Goal: Communication & Community: Answer question/provide support

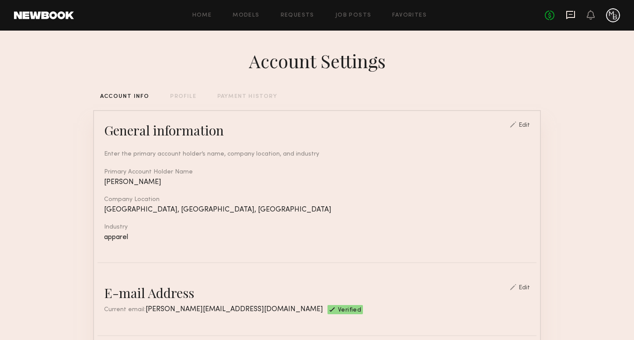
click at [573, 15] on icon at bounding box center [570, 15] width 10 height 10
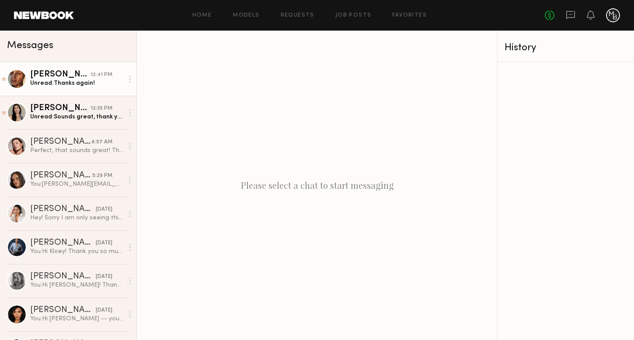
click at [62, 80] on div "Unread: Thanks again!" at bounding box center [76, 83] width 93 height 8
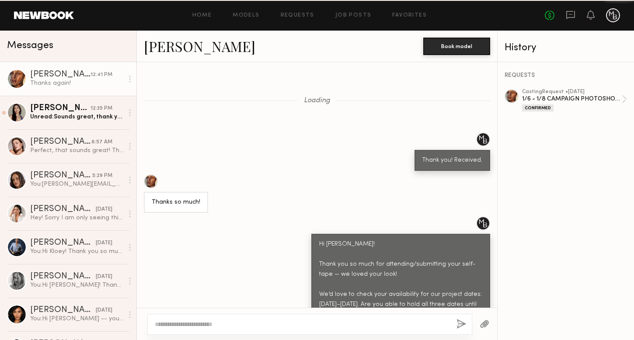
scroll to position [715, 0]
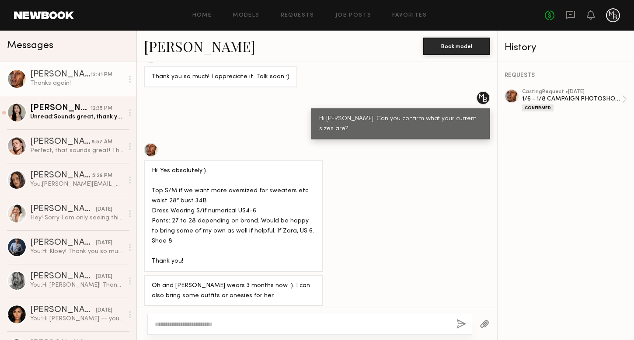
click at [190, 184] on div "Hi! Yes absolutely:). Top S/M if we want more oversized for sweaters etc waist …" at bounding box center [233, 216] width 163 height 100
click at [220, 182] on div "Hi! Yes absolutely:). Top S/M if we want more oversized for sweaters etc waist …" at bounding box center [233, 216] width 163 height 100
click at [200, 194] on div "Hi! Yes absolutely:). Top S/M if we want more oversized for sweaters etc waist …" at bounding box center [233, 216] width 163 height 100
click at [267, 196] on div "Hi! Yes absolutely:). Top S/M if we want more oversized for sweaters etc waist …" at bounding box center [233, 216] width 163 height 100
click at [284, 194] on div "Hi! Yes absolutely:). Top S/M if we want more oversized for sweaters etc waist …" at bounding box center [233, 216] width 163 height 100
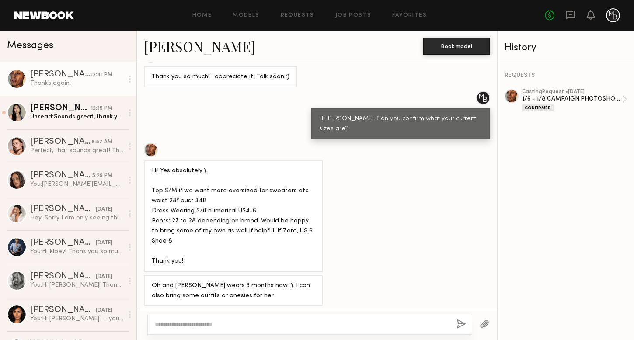
click at [180, 324] on textarea at bounding box center [302, 324] width 295 height 9
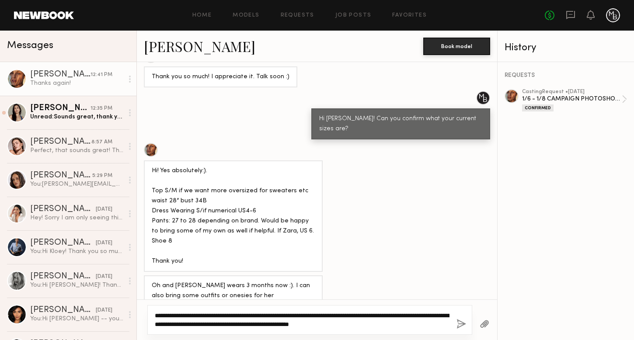
type textarea "**********"
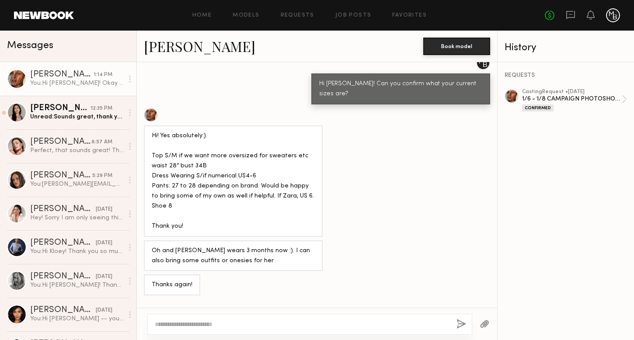
scroll to position [751, 0]
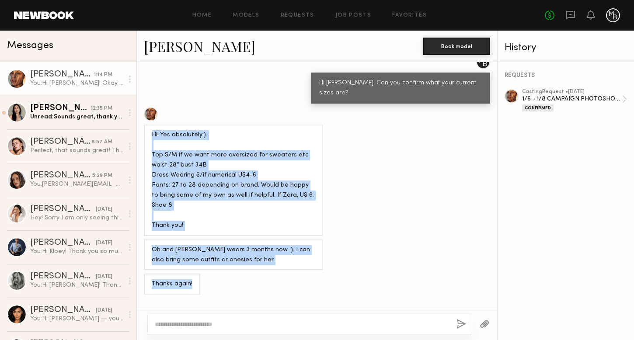
drag, startPoint x: 151, startPoint y: 102, endPoint x: 191, endPoint y: 254, distance: 157.4
click at [191, 254] on div "Loading Thank you! Received. Thanks so much! Hi Nicole! Thank you so much for a…" at bounding box center [317, 185] width 360 height 246
copy div "Hi! Yes absolutely:). Top S/M if we want more oversized for sweaters etc waist …"
click at [384, 274] on div "Thanks again!" at bounding box center [317, 284] width 360 height 21
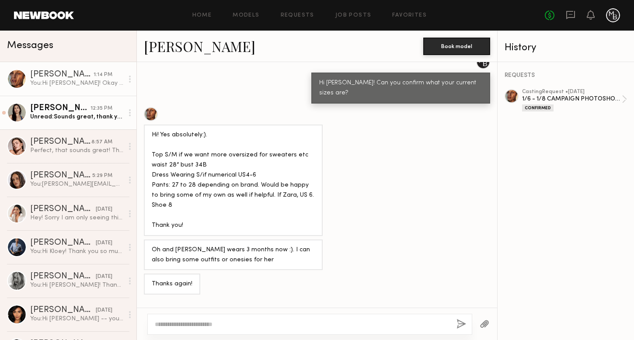
drag, startPoint x: 62, startPoint y: 131, endPoint x: 58, endPoint y: 128, distance: 4.5
click at [62, 131] on link "Chelsey M. 8:57 AM Perfect, that sounds great! Thanks 😊" at bounding box center [68, 146] width 136 height 34
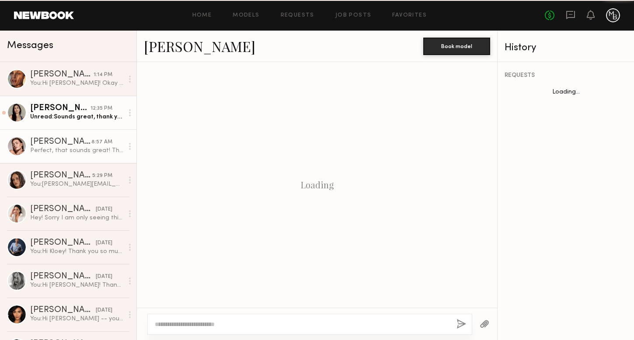
scroll to position [1325, 0]
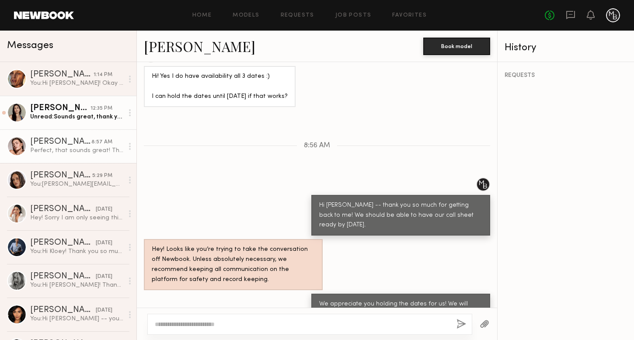
click at [56, 125] on link "Sharon C. 12:35 PM Unread: Sounds great, thank you!!" at bounding box center [68, 113] width 136 height 34
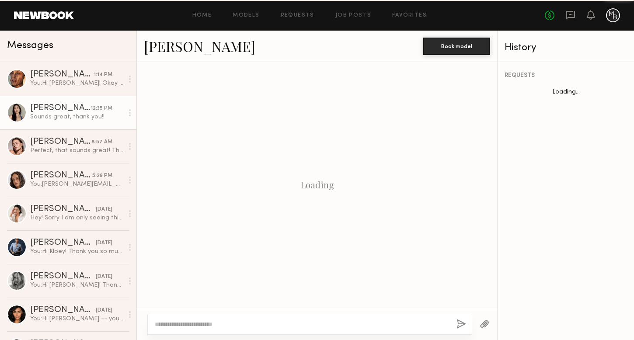
scroll to position [717, 0]
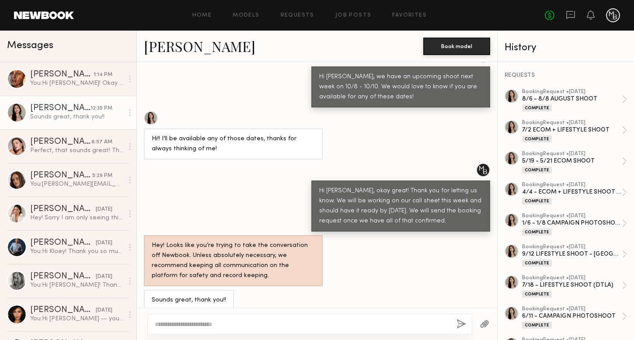
click at [168, 332] on div at bounding box center [309, 324] width 325 height 21
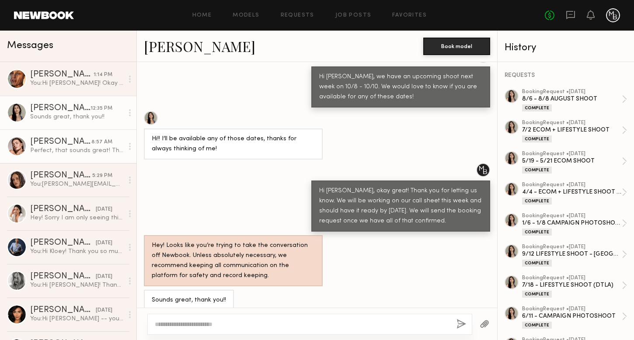
click at [74, 154] on div "Perfect, that sounds great! Thanks 😊" at bounding box center [76, 150] width 93 height 8
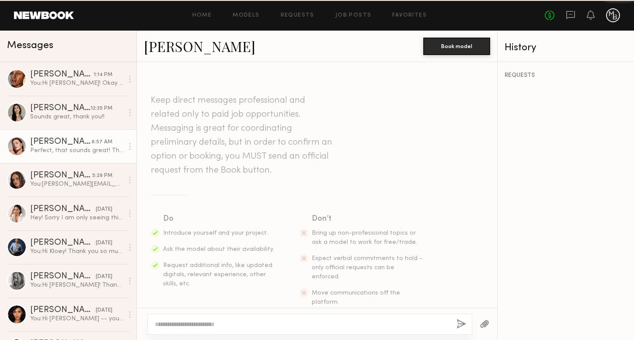
scroll to position [1325, 0]
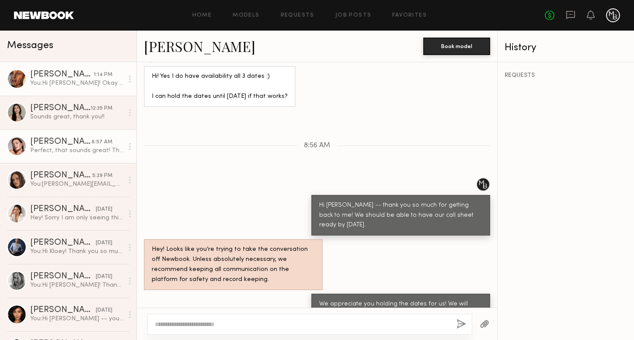
click at [71, 77] on div "[PERSON_NAME]" at bounding box center [61, 74] width 63 height 9
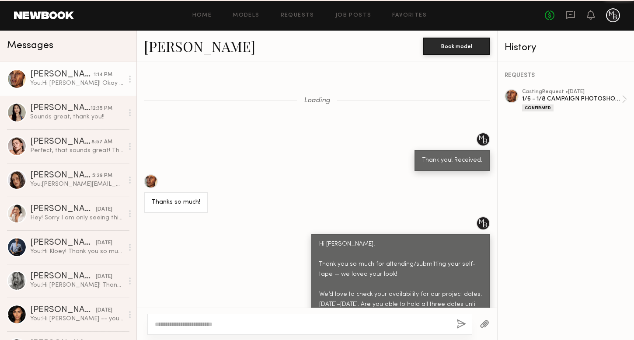
scroll to position [769, 0]
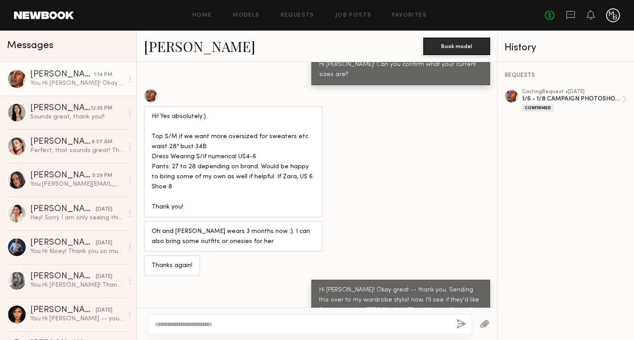
click at [204, 113] on div "Hi! Yes absolutely:). Top S/M if we want more oversized for sweaters etc waist …" at bounding box center [233, 162] width 163 height 100
click at [245, 128] on div "Hi! Yes absolutely:). Top S/M if we want more oversized for sweaters etc waist …" at bounding box center [233, 162] width 163 height 100
click at [164, 145] on div "Hi! Yes absolutely:). Top S/M if we want more oversized for sweaters etc waist …" at bounding box center [233, 162] width 163 height 100
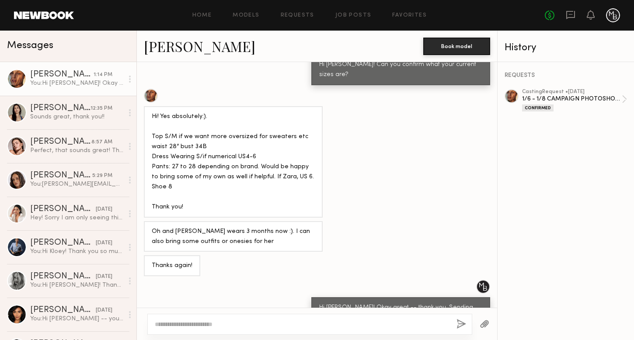
scroll to position [769, 0]
click at [45, 75] on div "[PERSON_NAME]" at bounding box center [61, 74] width 63 height 9
click at [191, 329] on div at bounding box center [309, 324] width 325 height 21
click at [193, 323] on textarea at bounding box center [302, 324] width 295 height 9
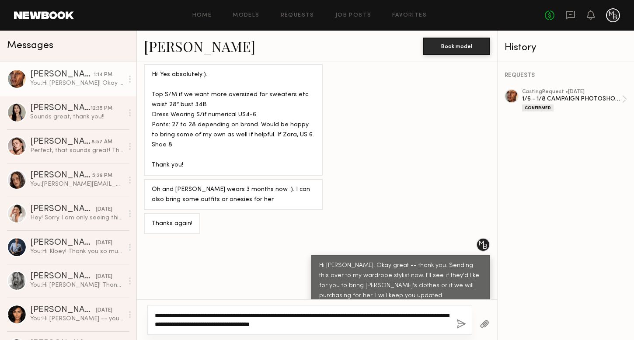
click at [368, 326] on textarea "**********" at bounding box center [302, 319] width 295 height 17
click at [347, 325] on textarea "**********" at bounding box center [302, 319] width 295 height 17
click at [353, 325] on textarea "**********" at bounding box center [302, 319] width 295 height 17
type textarea "**********"
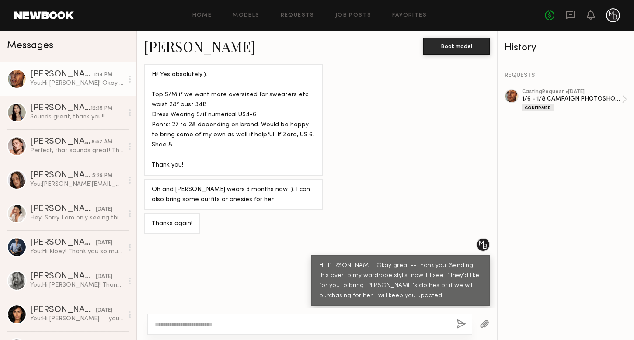
scroll to position [884, 0]
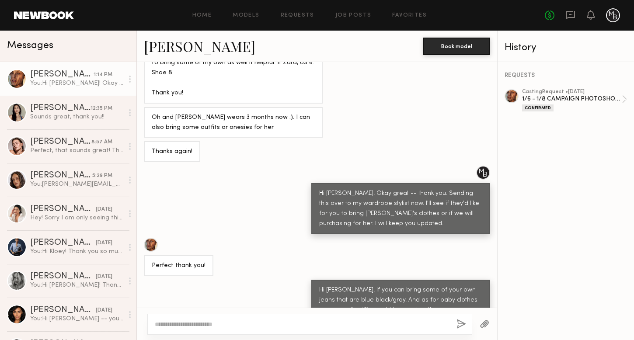
click at [273, 331] on div at bounding box center [309, 324] width 325 height 21
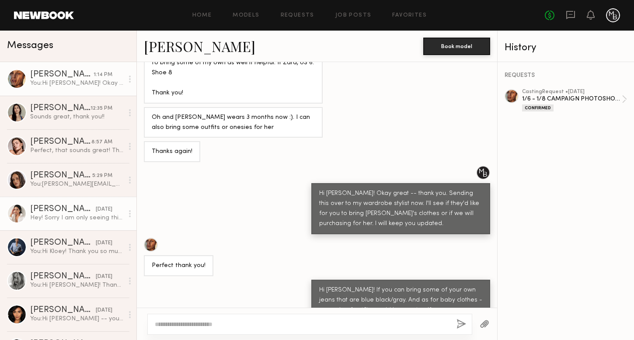
scroll to position [883, 0]
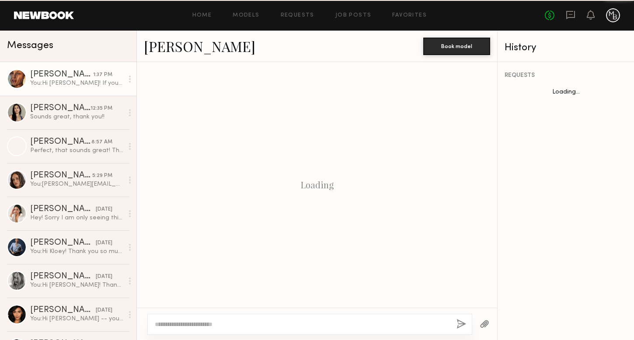
scroll to position [553, 0]
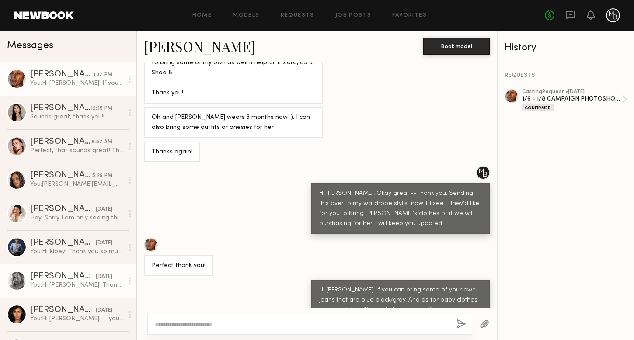
click at [70, 246] on div "[PERSON_NAME]" at bounding box center [63, 243] width 66 height 9
click at [35, 247] on div "You: Hi [PERSON_NAME]! Thank you so much for attending/submitting your self-tap…" at bounding box center [76, 251] width 93 height 8
click at [98, 271] on link "[PERSON_NAME] [DATE] You: Hi [PERSON_NAME]! Thank you so much for submitting yo…" at bounding box center [68, 281] width 136 height 34
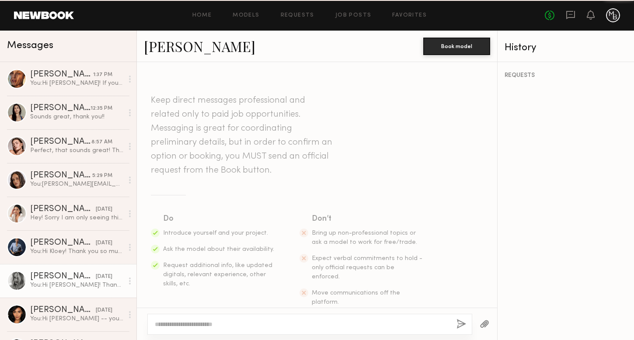
scroll to position [1194, 0]
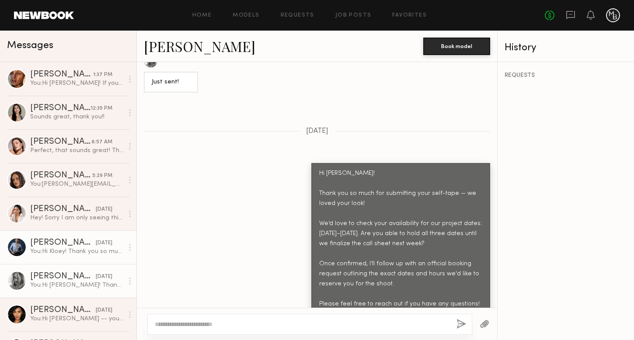
click at [76, 257] on link "[PERSON_NAME] [DATE] You: Hi Kloey! Thank you so much for attending/submitting …" at bounding box center [68, 247] width 136 height 34
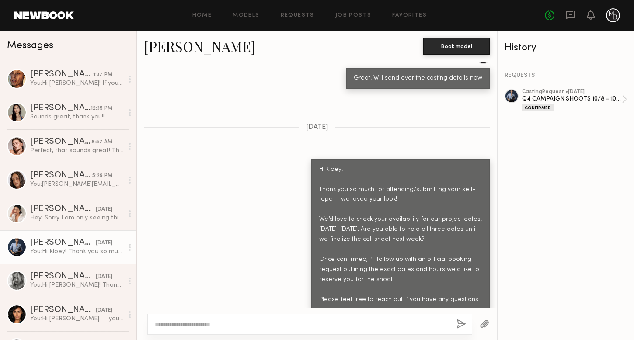
scroll to position [531, 0]
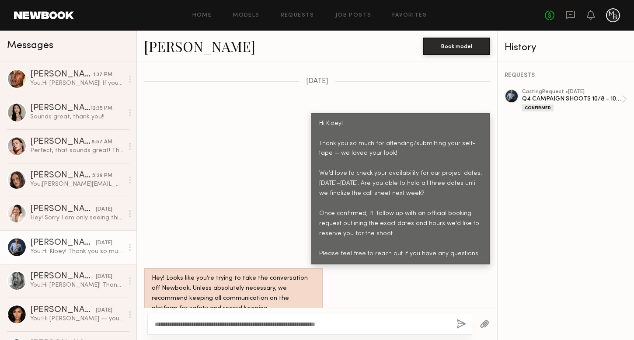
type textarea "**********"
click at [137, 332] on div "**********" at bounding box center [317, 324] width 360 height 32
drag, startPoint x: 137, startPoint y: 332, endPoint x: -76, endPoint y: 385, distance: 219.2
click at [0, 340] on html "Home Models Requests Job Posts Favorites Sign Out No fees up to $5,000 Messages…" at bounding box center [317, 170] width 634 height 340
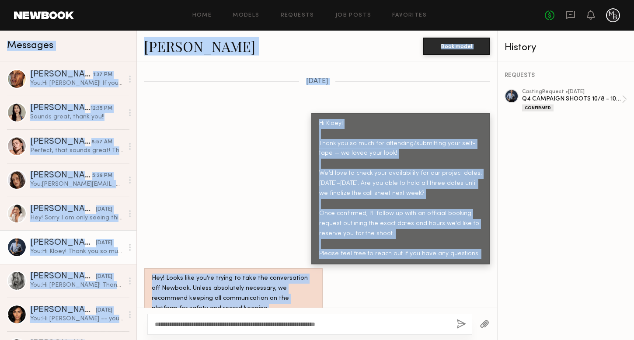
scroll to position [45, 0]
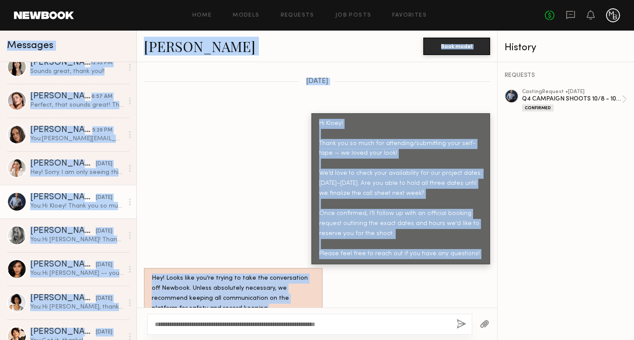
click at [176, 197] on div "Hi Kloey! Thank you so much for attending/submitting your self-tape — we loved …" at bounding box center [317, 188] width 360 height 151
